Goal: Task Accomplishment & Management: Complete application form

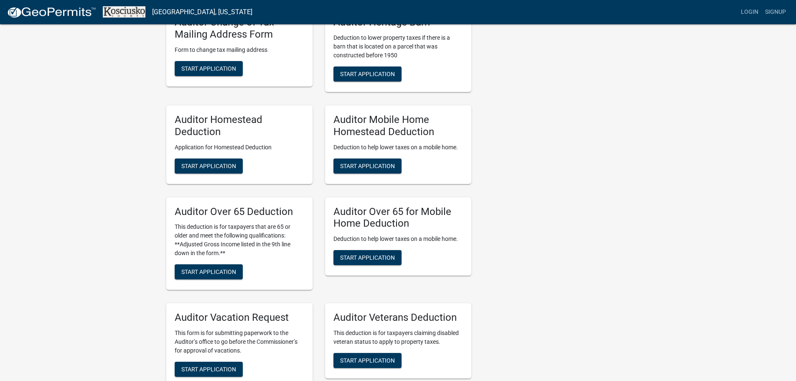
scroll to position [460, 0]
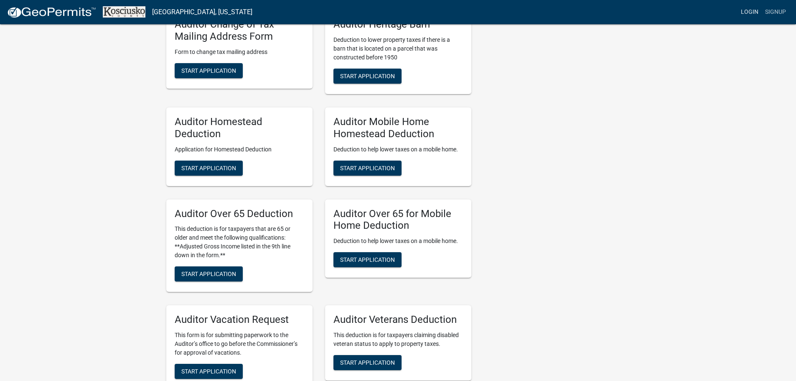
click at [751, 12] on link "Login" at bounding box center [750, 12] width 24 height 16
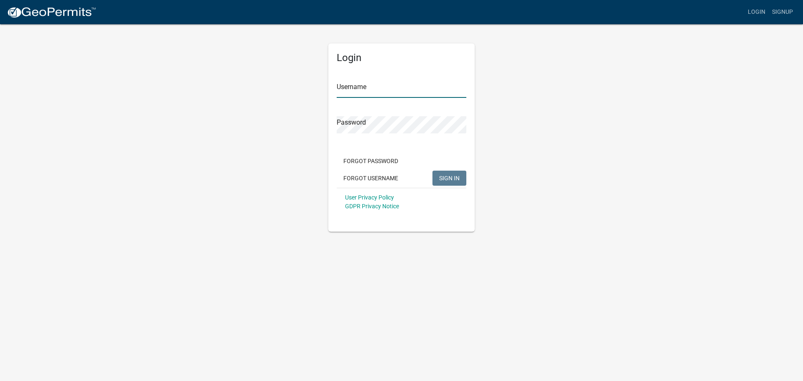
click at [367, 89] on input "Username" at bounding box center [402, 89] width 130 height 17
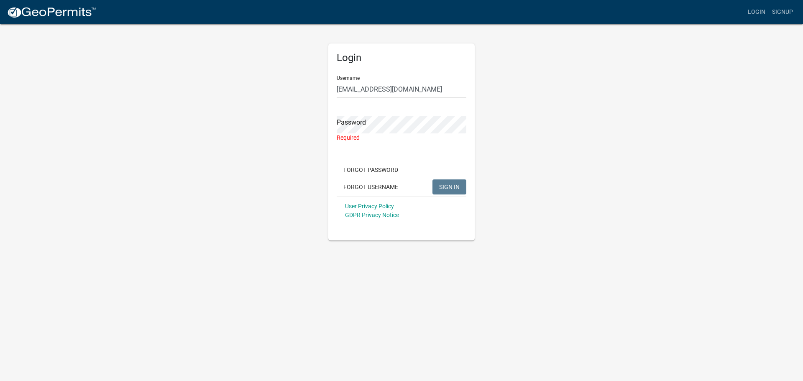
click at [579, 204] on div "Login Username [EMAIL_ADDRESS][DOMAIN_NAME] Password Required Forgot Password F…" at bounding box center [401, 131] width 477 height 217
click at [419, 89] on input "[EMAIL_ADDRESS][DOMAIN_NAME]" at bounding box center [402, 89] width 130 height 17
drag, startPoint x: 419, startPoint y: 89, endPoint x: 301, endPoint y: 90, distance: 118.3
click at [301, 90] on div "Login Username [EMAIL_ADDRESS][DOMAIN_NAME] Password Required Forgot Password F…" at bounding box center [401, 131] width 477 height 217
type input "Ideal Construction"
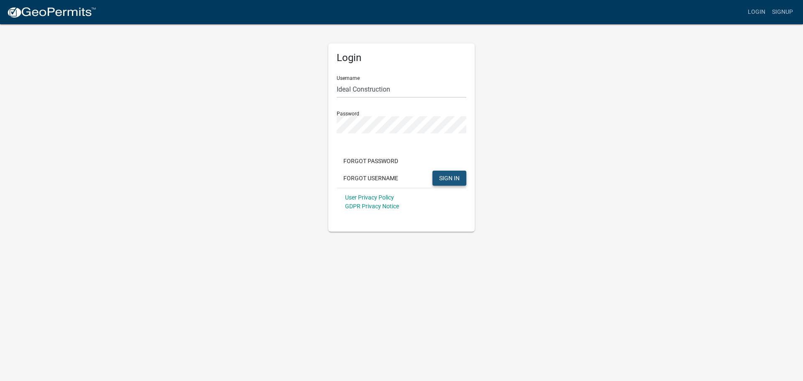
click at [445, 177] on span "SIGN IN" at bounding box center [449, 177] width 20 height 7
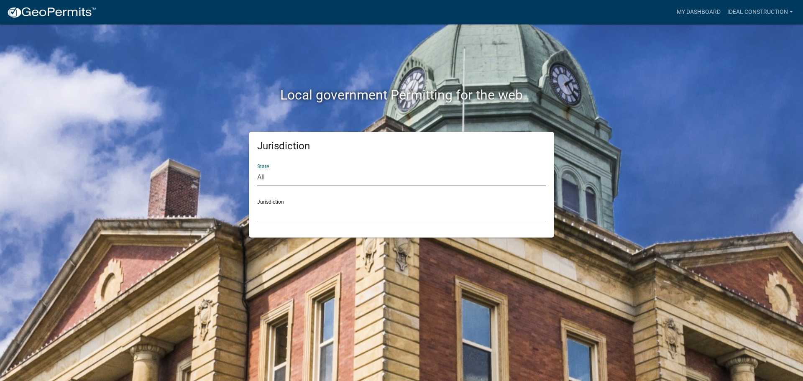
click at [291, 176] on select "All [US_STATE] [US_STATE] [US_STATE] [US_STATE] [US_STATE] [US_STATE] [US_STATE…" at bounding box center [401, 177] width 288 height 17
select select "[US_STATE]"
click at [257, 169] on select "All [US_STATE] [US_STATE] [US_STATE] [US_STATE] [US_STATE] [US_STATE] [US_STATE…" at bounding box center [401, 177] width 288 height 17
click at [289, 212] on select "City of [GEOGRAPHIC_DATA], [US_STATE] City of [GEOGRAPHIC_DATA], [US_STATE] Cit…" at bounding box center [401, 212] width 288 height 17
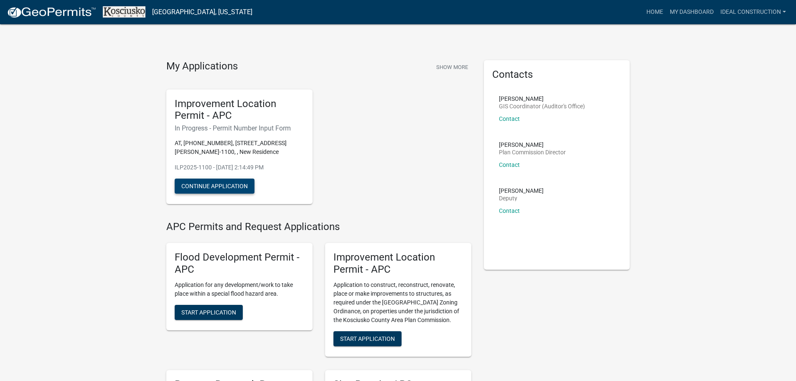
click at [218, 182] on button "Continue Application" at bounding box center [215, 186] width 80 height 15
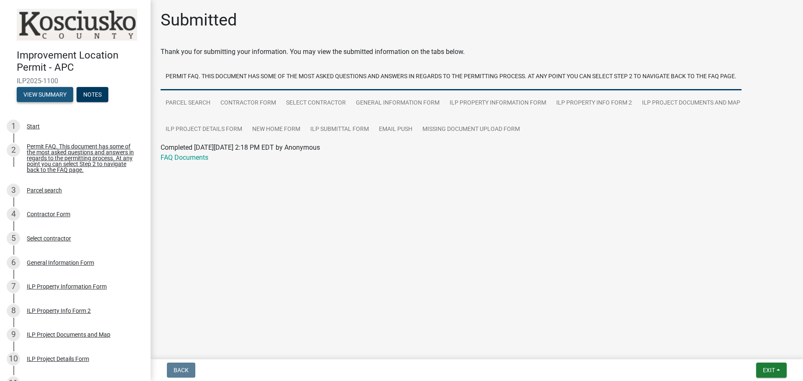
click at [52, 92] on button "View Summary" at bounding box center [45, 94] width 56 height 15
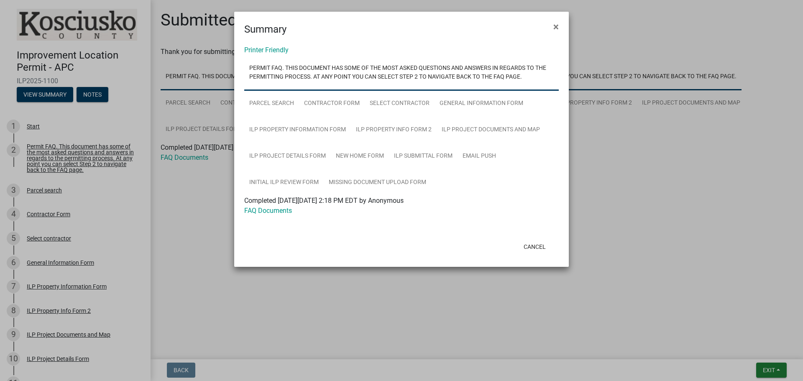
click at [175, 187] on ngb-modal-window "Summary × Printer Friendly Permit FAQ. This document has some of the most asked…" at bounding box center [401, 190] width 803 height 381
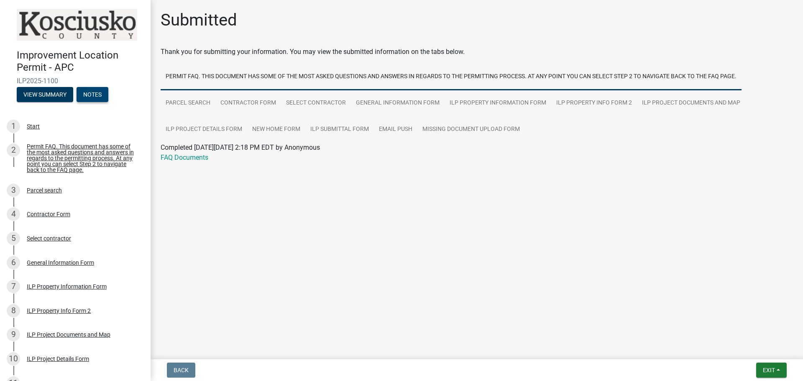
click at [90, 92] on button "Notes" at bounding box center [93, 94] width 32 height 15
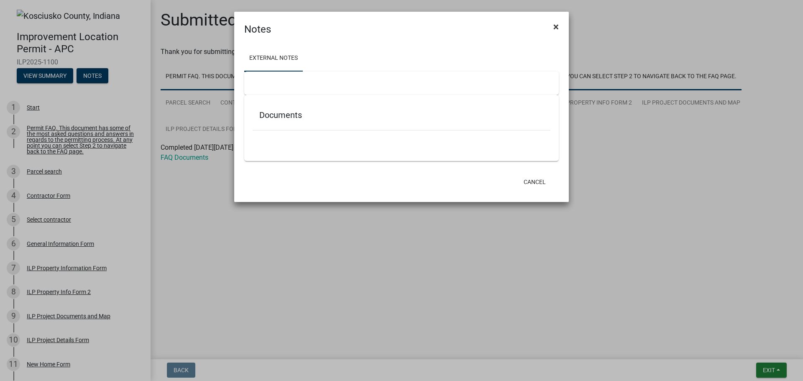
click at [555, 24] on span "×" at bounding box center [555, 27] width 5 height 12
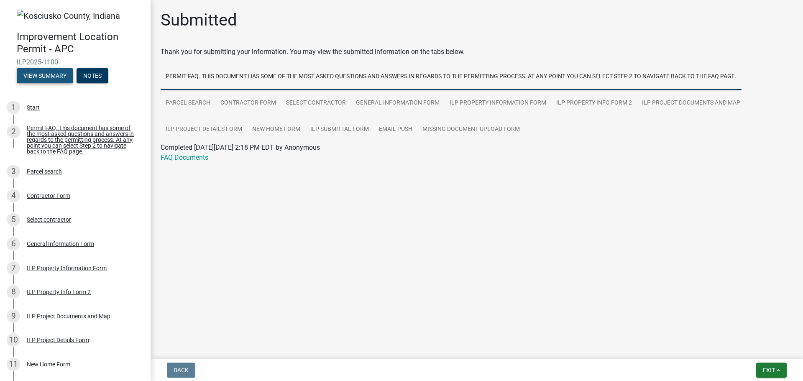
click at [28, 74] on button "View Summary" at bounding box center [45, 75] width 56 height 15
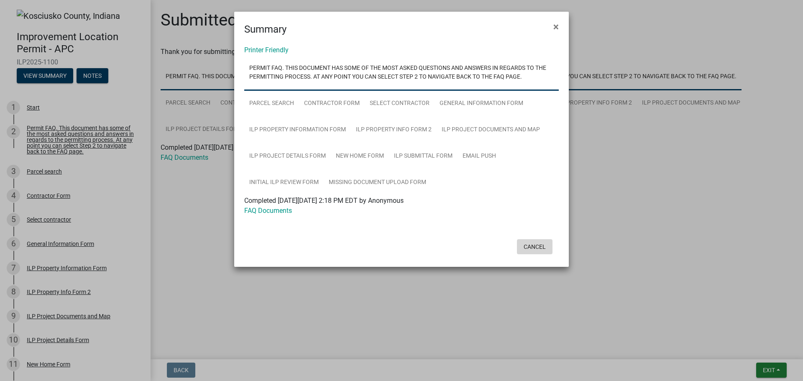
click at [531, 246] on button "Cancel" at bounding box center [535, 246] width 36 height 15
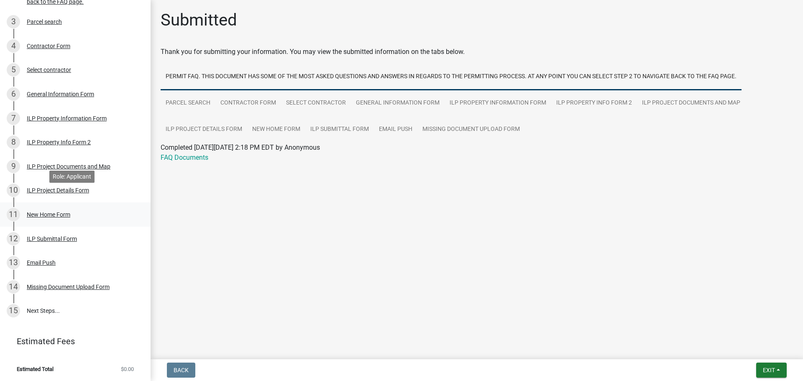
scroll to position [156, 0]
click at [71, 285] on div "Missing Document Upload Form" at bounding box center [68, 286] width 83 height 6
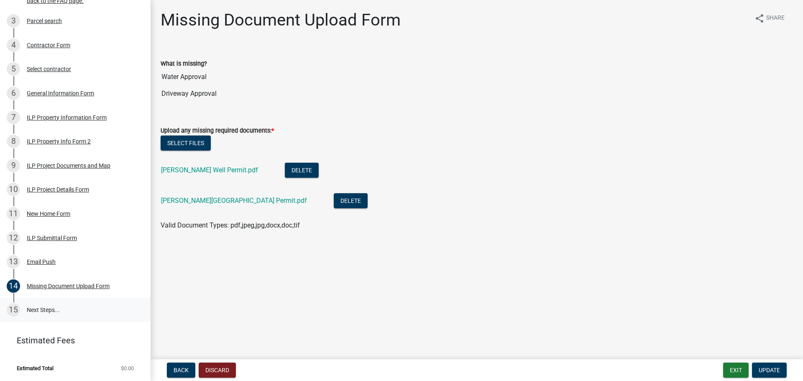
click at [40, 309] on link "15 Next Steps..." at bounding box center [75, 310] width 151 height 24
click at [38, 308] on link "15 Next Steps..." at bounding box center [75, 310] width 151 height 24
click at [768, 368] on span "Update" at bounding box center [768, 370] width 21 height 7
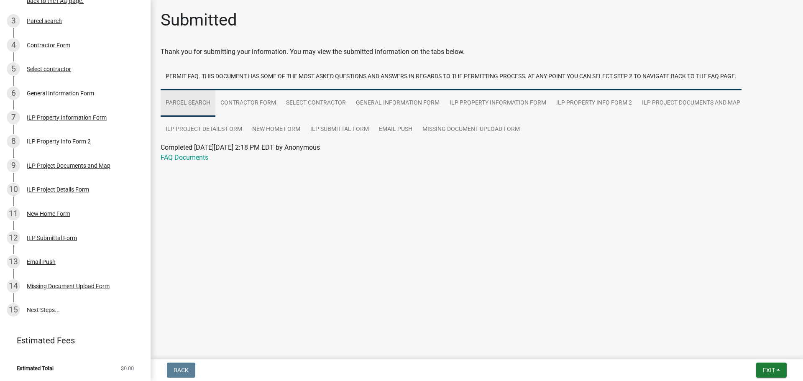
click at [190, 103] on link "Parcel search" at bounding box center [188, 103] width 55 height 27
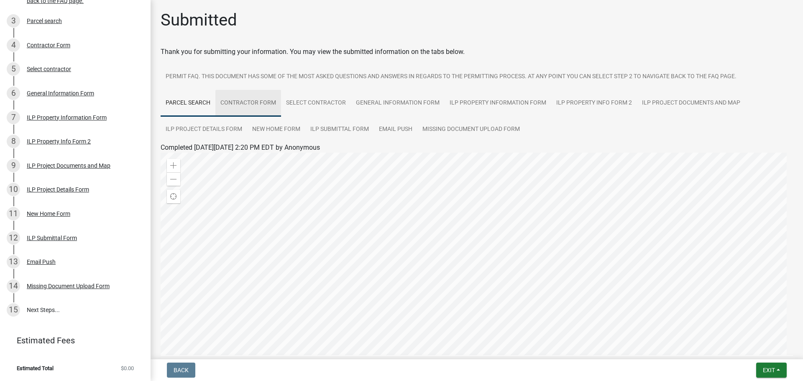
click at [224, 102] on link "Contractor Form" at bounding box center [248, 103] width 66 height 27
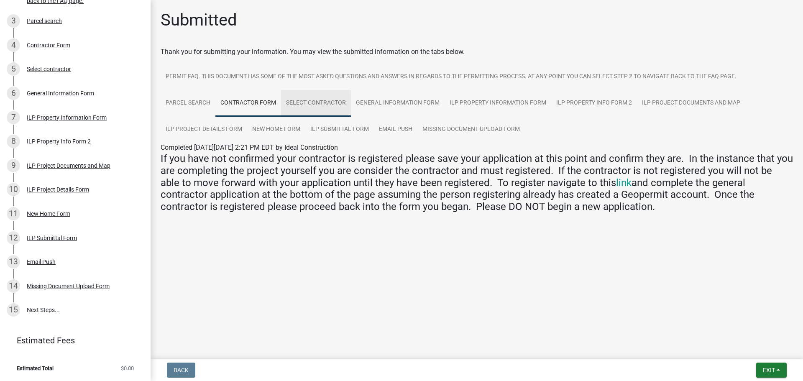
click at [297, 100] on link "Select contractor" at bounding box center [316, 103] width 70 height 27
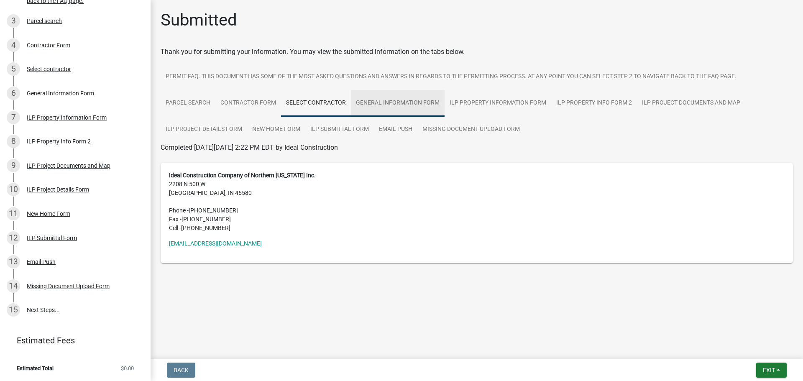
click at [370, 102] on link "General Information Form" at bounding box center [398, 103] width 94 height 27
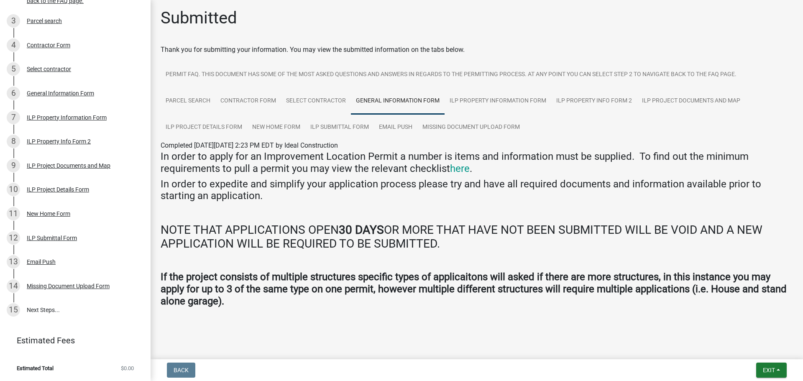
scroll to position [3, 0]
click at [465, 99] on link "ILP Property Information Form" at bounding box center [497, 100] width 107 height 27
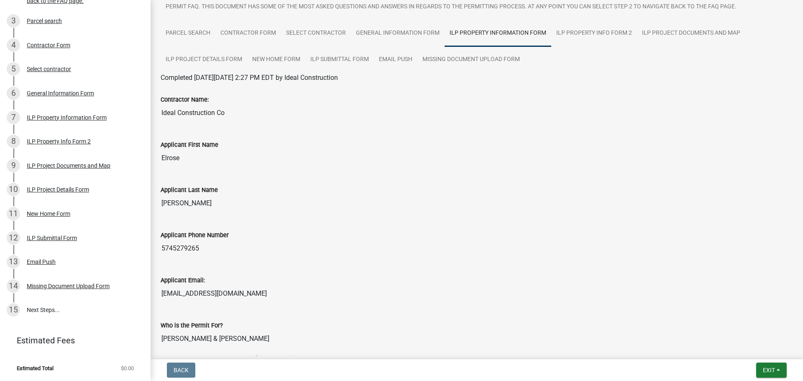
scroll to position [0, 0]
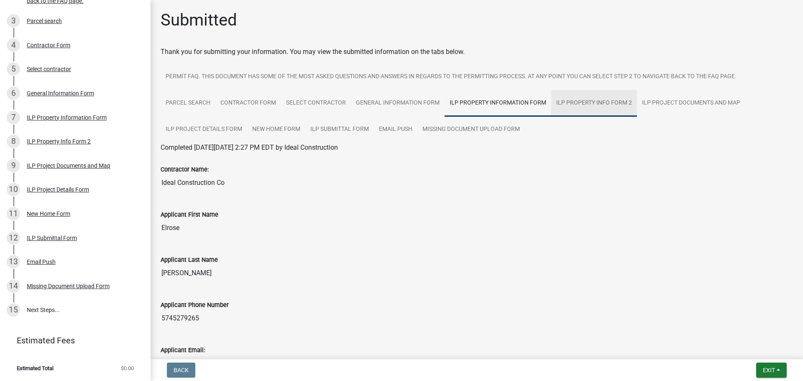
click at [587, 102] on link "ILP Property Info Form 2" at bounding box center [594, 103] width 86 height 27
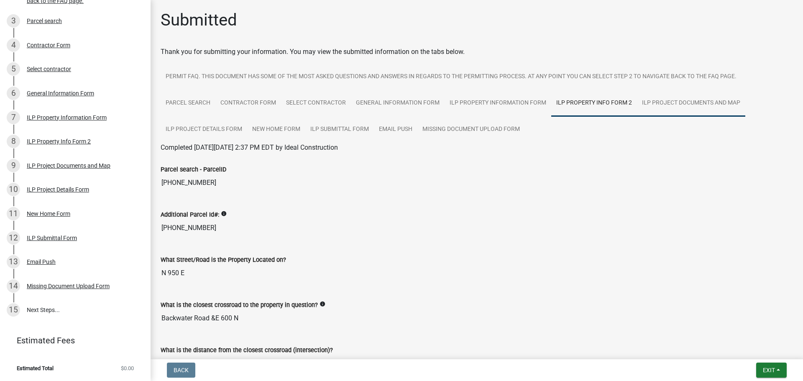
click at [662, 104] on link "ILP Project Documents and Map" at bounding box center [691, 103] width 108 height 27
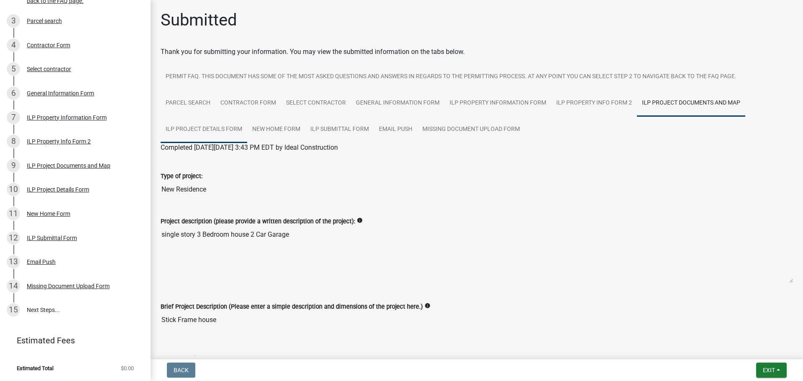
click at [206, 128] on link "ILP Project Details Form" at bounding box center [204, 129] width 87 height 27
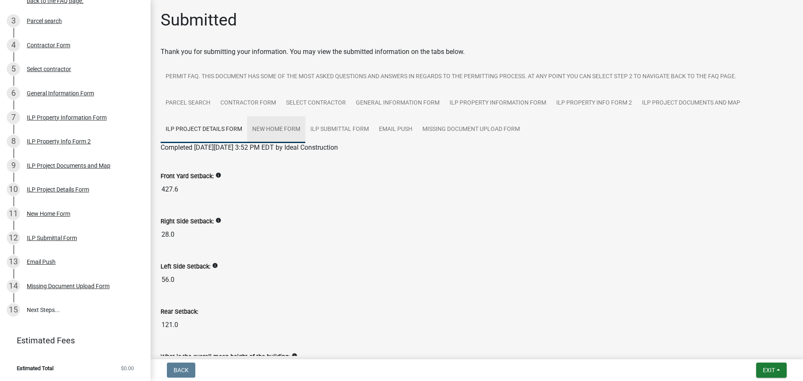
click at [274, 128] on link "New Home Form" at bounding box center [276, 129] width 58 height 27
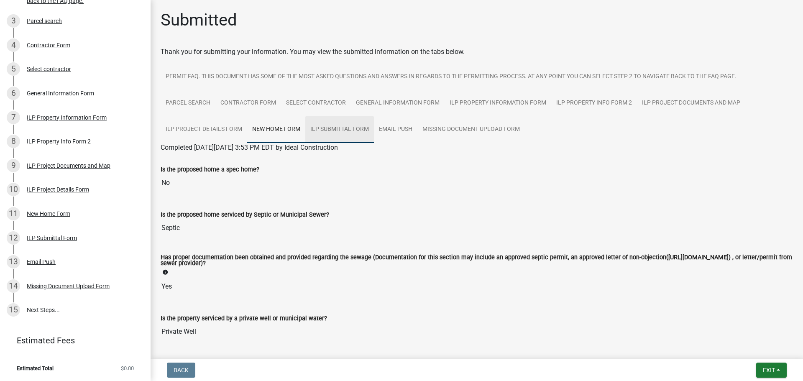
click at [332, 130] on link "ILP Submittal Form" at bounding box center [339, 129] width 69 height 27
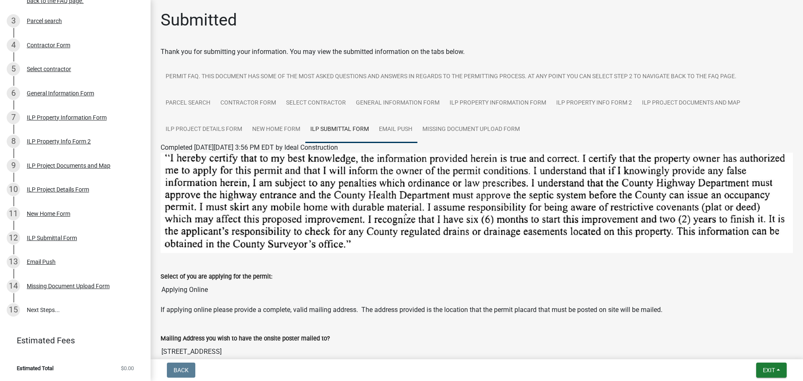
click at [399, 127] on link "Email Push" at bounding box center [395, 129] width 43 height 27
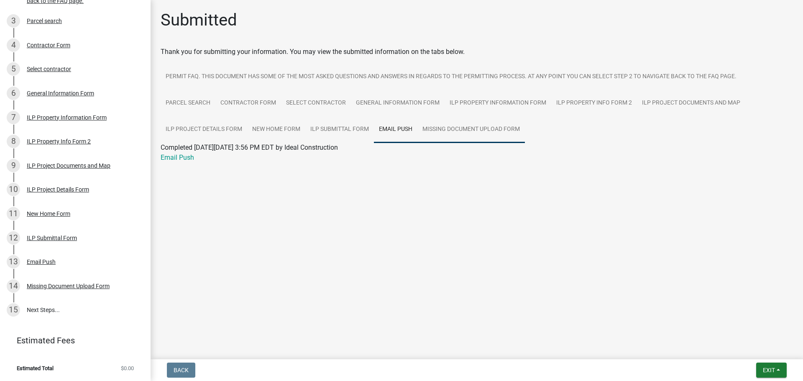
click at [449, 130] on link "Missing Document Upload Form" at bounding box center [470, 129] width 107 height 27
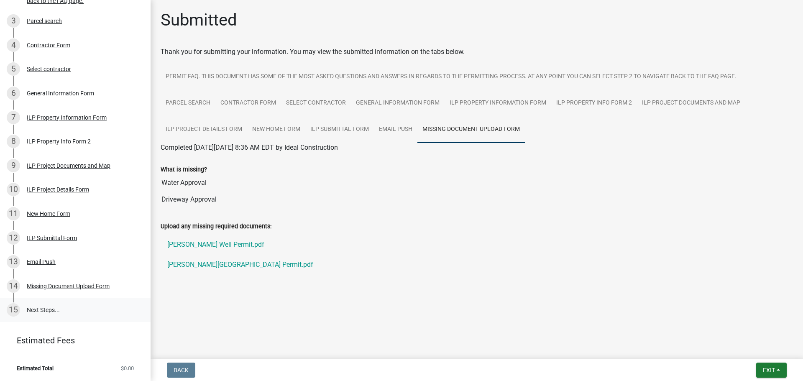
click at [44, 313] on link "15 Next Steps..." at bounding box center [75, 310] width 151 height 24
click at [41, 309] on link "15 Next Steps..." at bounding box center [75, 310] width 151 height 24
